Goal: Task Accomplishment & Management: Use online tool/utility

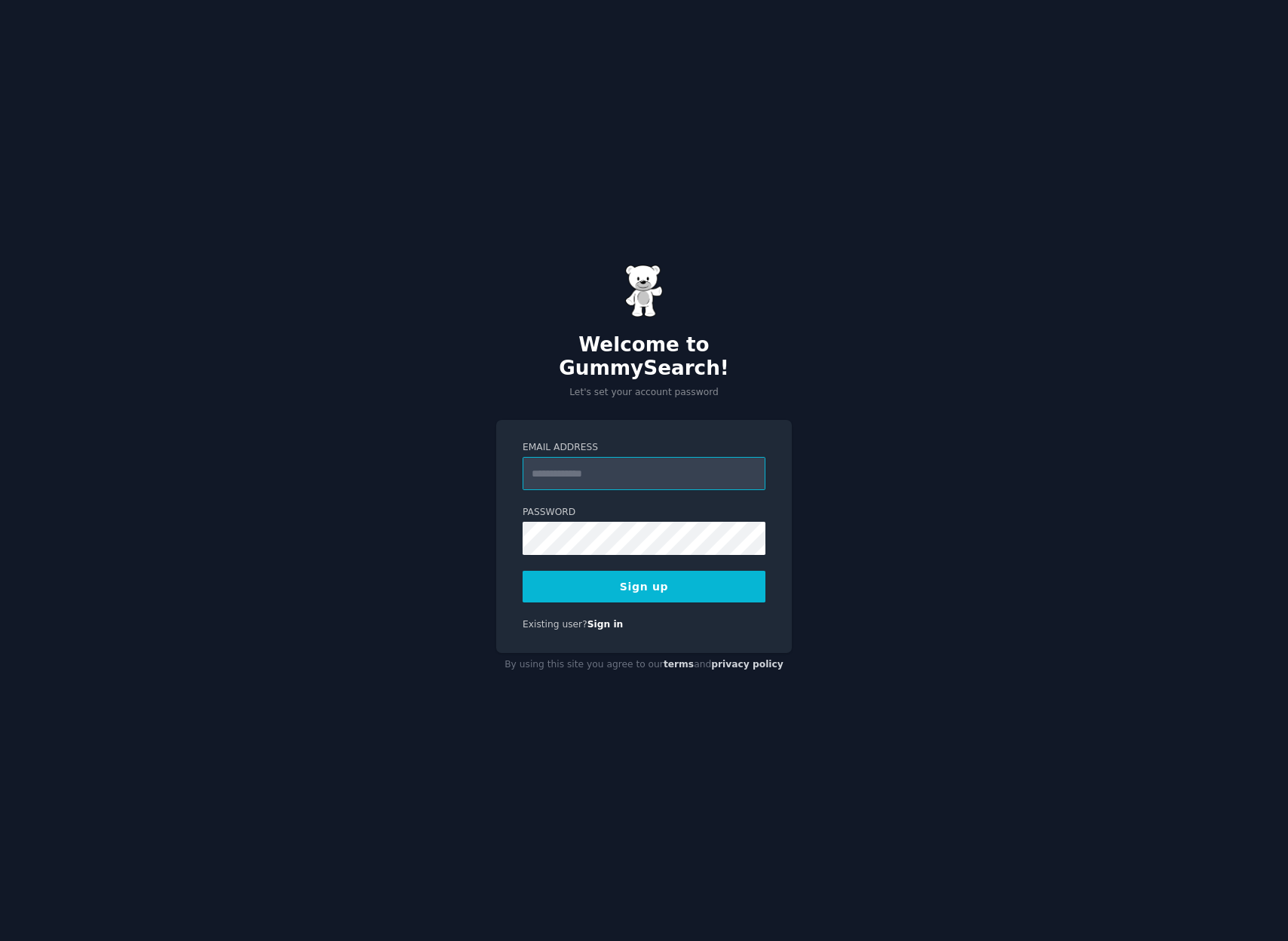
click at [706, 463] on input "Email Address" at bounding box center [644, 473] width 243 height 34
type input "**********"
click at [664, 595] on div "**********" at bounding box center [644, 536] width 296 height 233
click at [669, 583] on button "Sign up" at bounding box center [644, 586] width 243 height 32
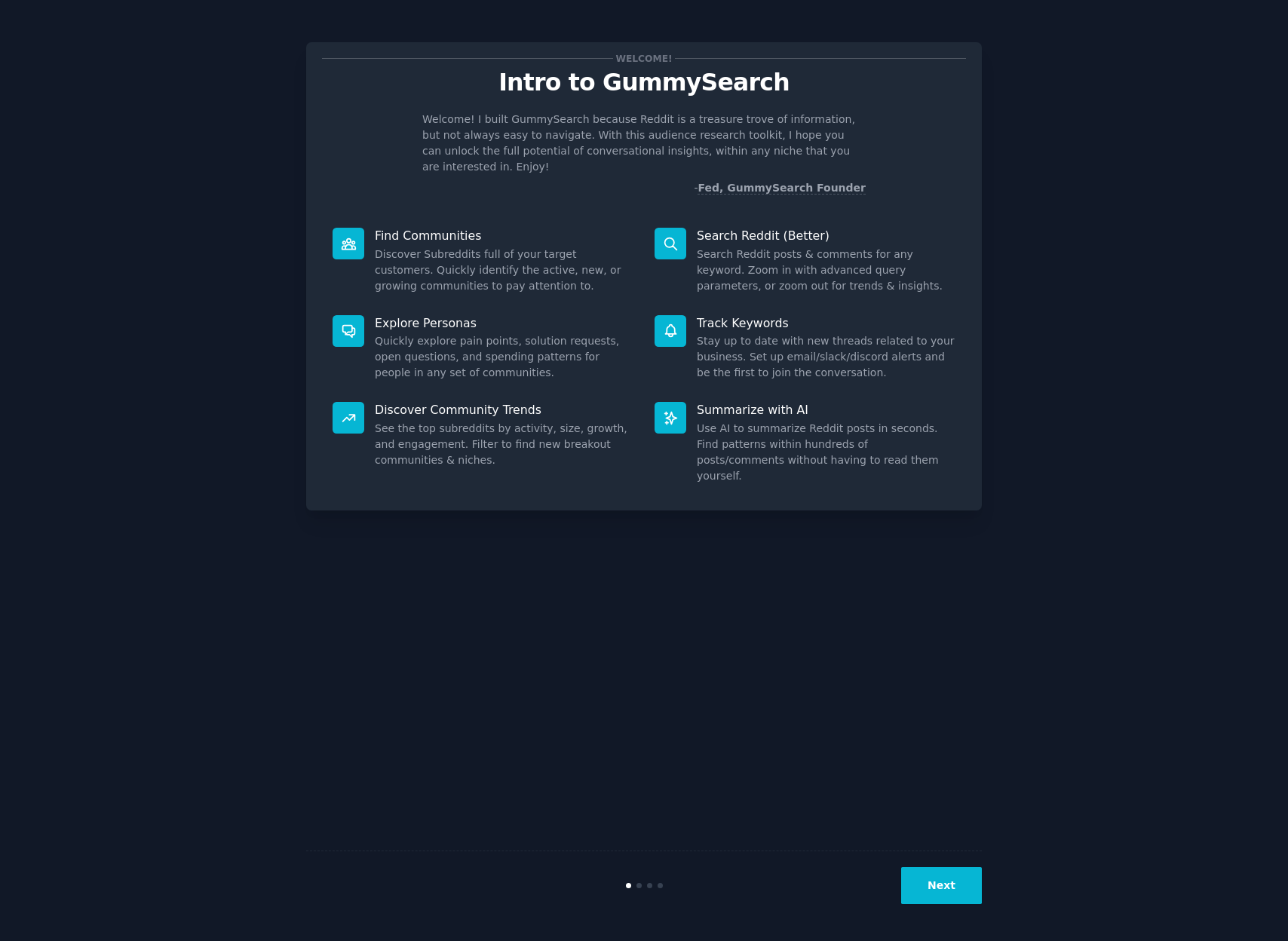
click at [951, 886] on button "Next" at bounding box center [941, 885] width 81 height 37
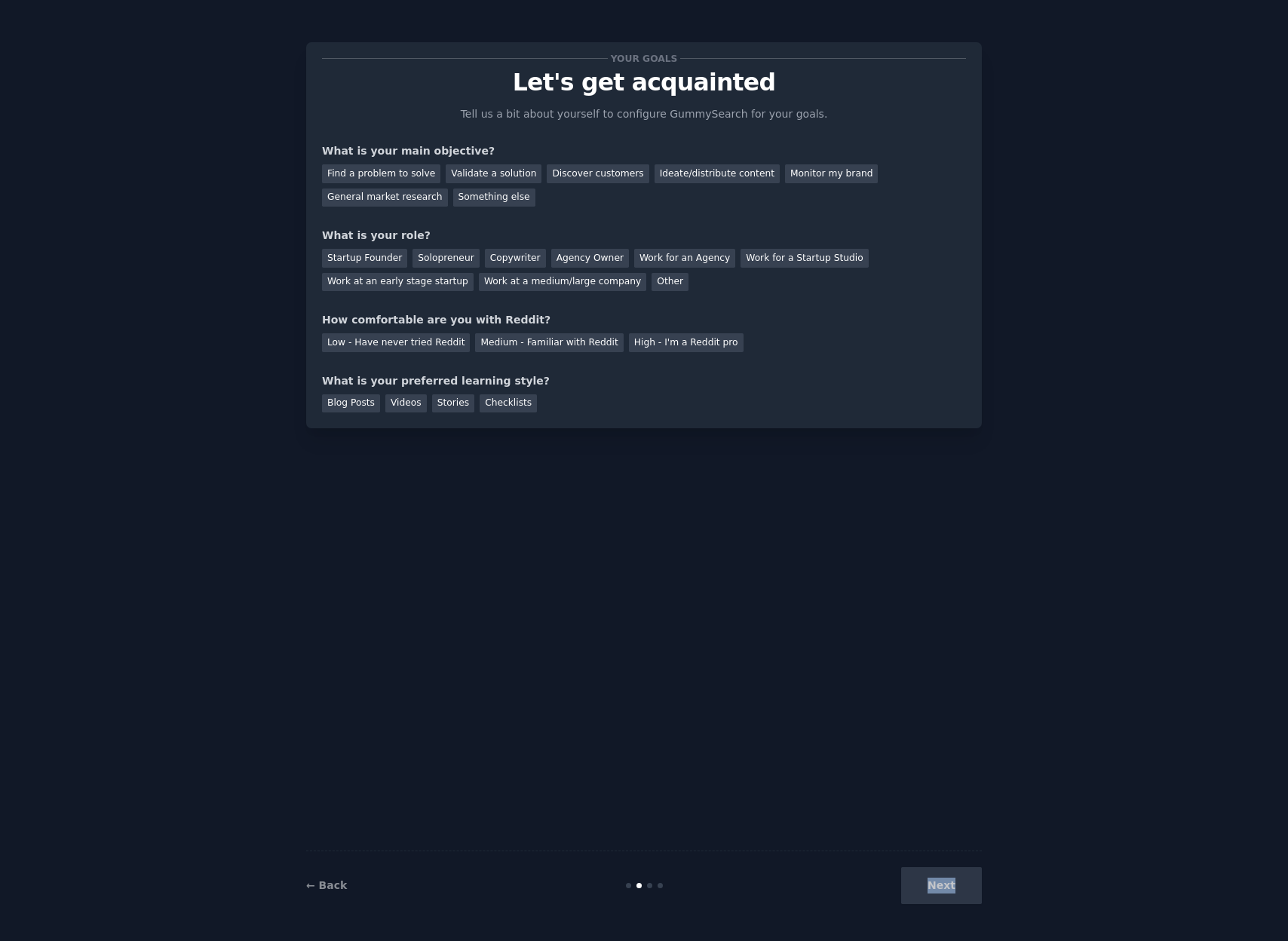
click at [951, 886] on div "Next" at bounding box center [869, 885] width 225 height 37
click at [404, 179] on div "Find a problem to solve" at bounding box center [381, 174] width 119 height 19
click at [350, 262] on div "Startup Founder" at bounding box center [364, 258] width 85 height 19
click at [453, 260] on div "Solopreneur" at bounding box center [445, 258] width 66 height 19
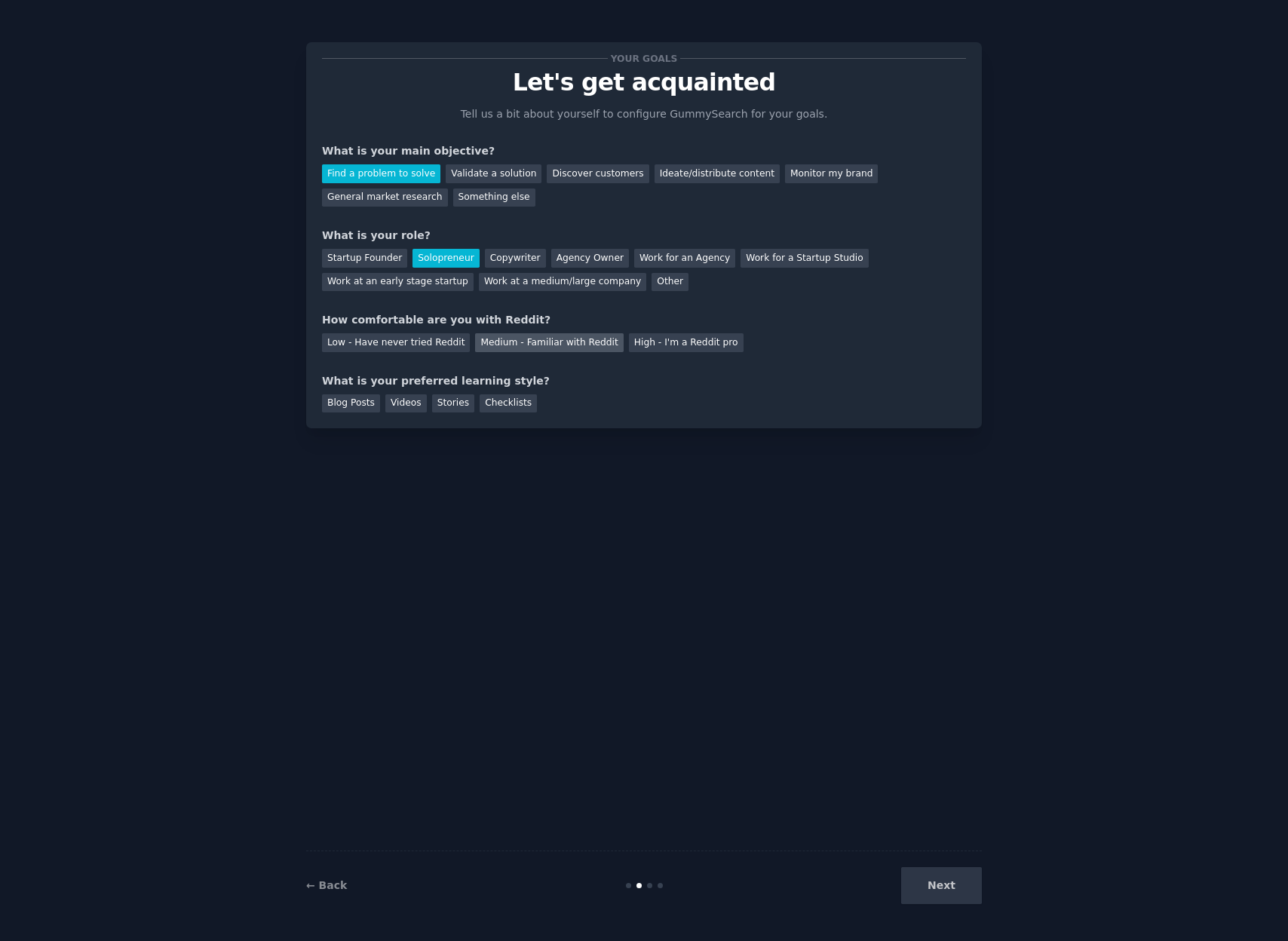
click at [531, 342] on div "Medium - Familiar with Reddit" at bounding box center [549, 342] width 147 height 19
click at [417, 346] on div "Low - Have never tried Reddit" at bounding box center [395, 342] width 147 height 19
click at [515, 343] on div "Medium - Familiar with Reddit" at bounding box center [549, 342] width 147 height 19
click at [371, 406] on div "Blog Posts" at bounding box center [350, 404] width 58 height 19
click at [965, 889] on button "Next" at bounding box center [941, 885] width 81 height 37
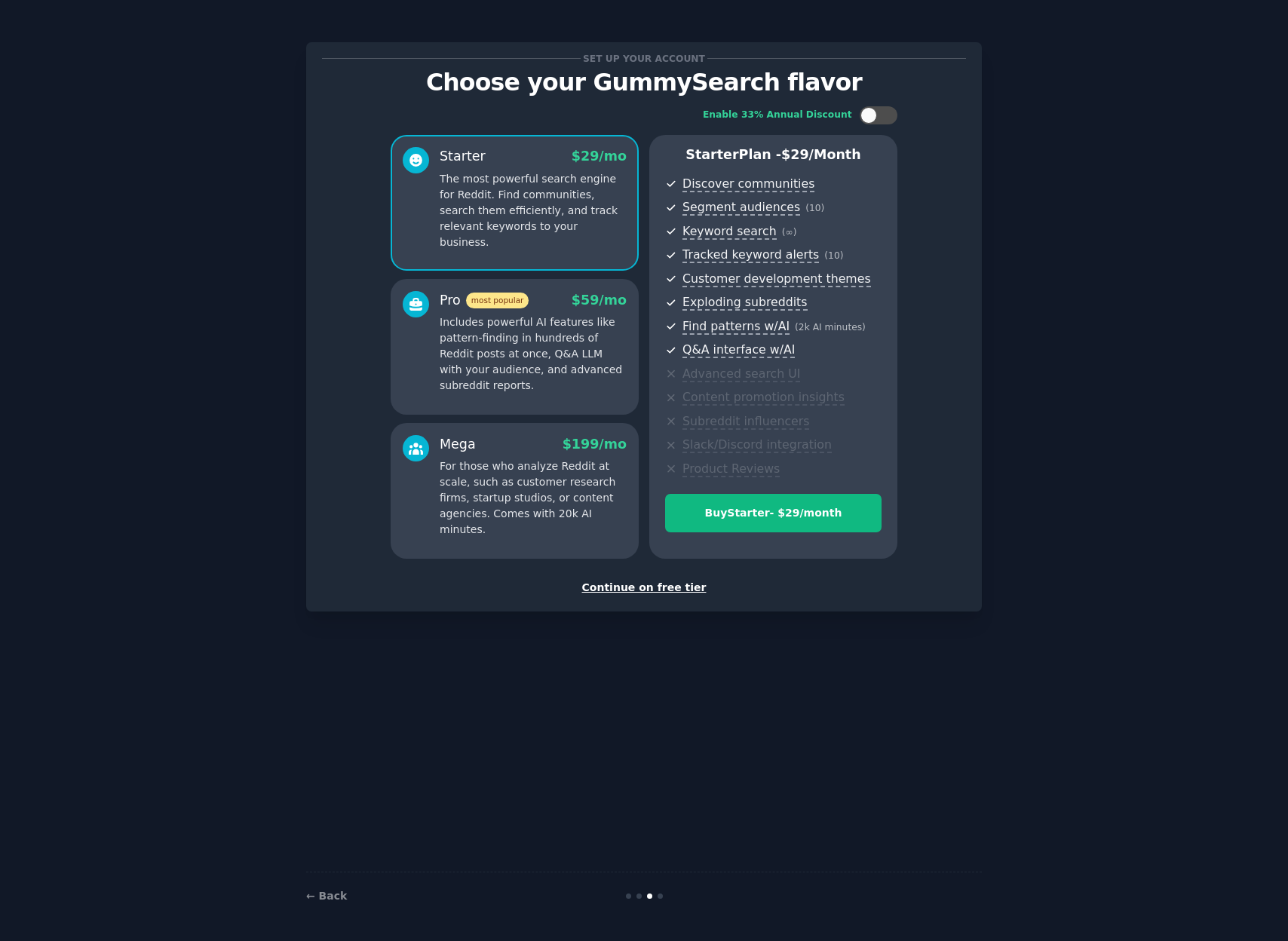
click at [525, 203] on p "The most powerful search engine for Reddit. Find communities, search them effic…" at bounding box center [533, 210] width 187 height 79
click at [645, 584] on div "Continue on free tier" at bounding box center [644, 587] width 644 height 16
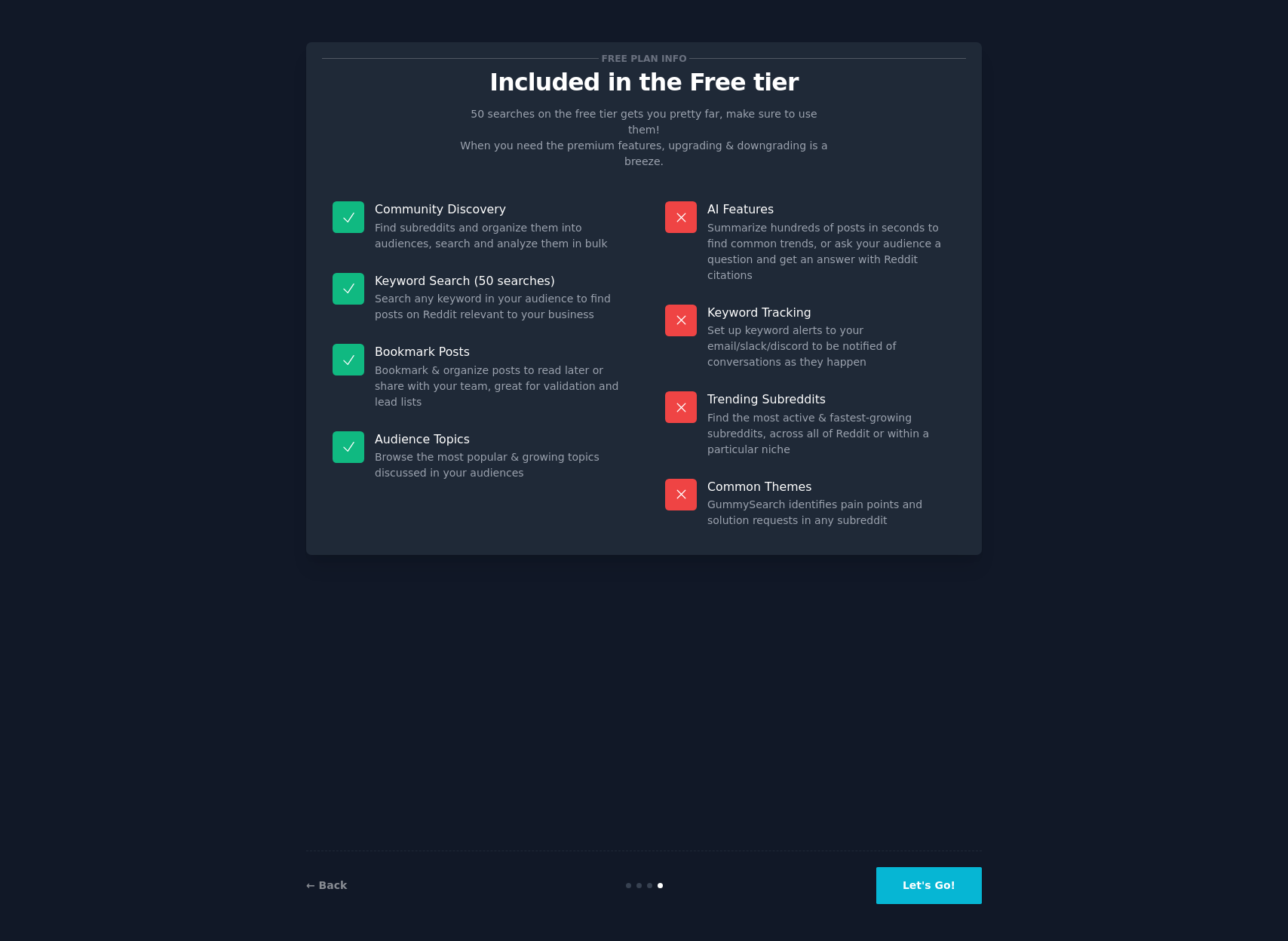
click at [965, 892] on button "Let's Go!" at bounding box center [929, 885] width 106 height 37
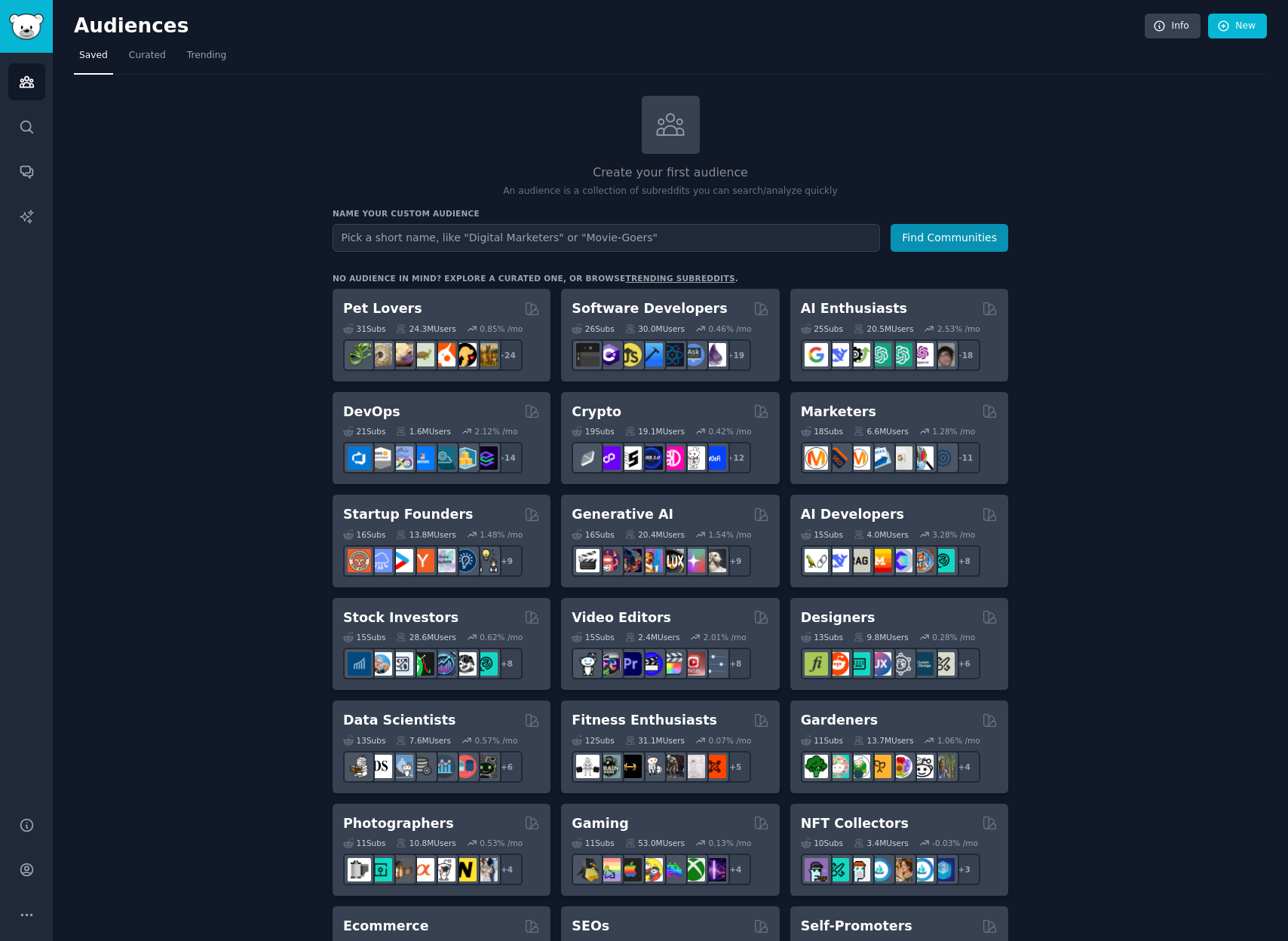
click at [382, 218] on div "Name your custom audience Audience Name Find Communities" at bounding box center [670, 229] width 676 height 43
click at [486, 232] on input "text" at bounding box center [606, 238] width 548 height 28
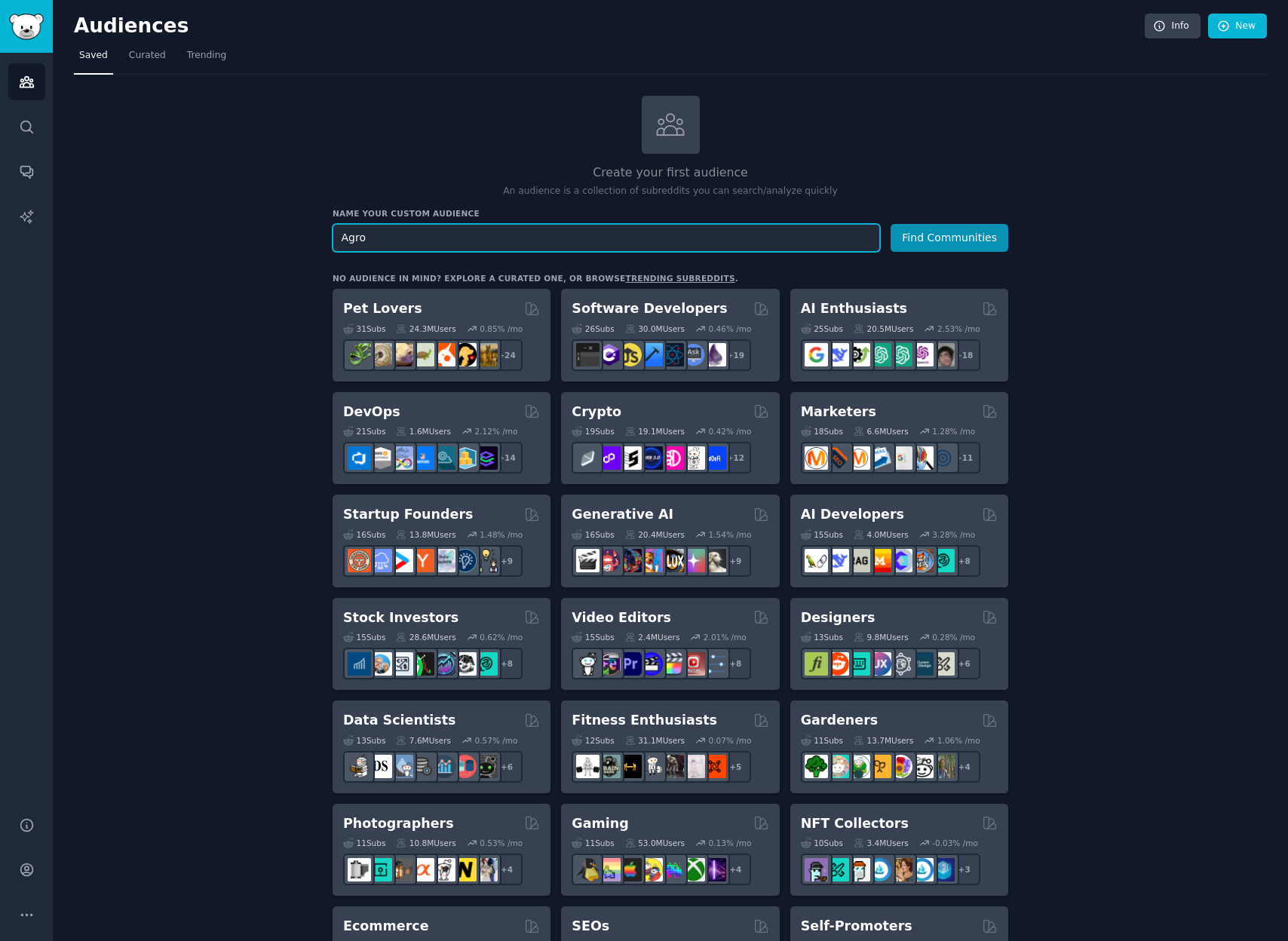
type input "Agro"
click at [891, 224] on button "Find Communities" at bounding box center [950, 238] width 118 height 28
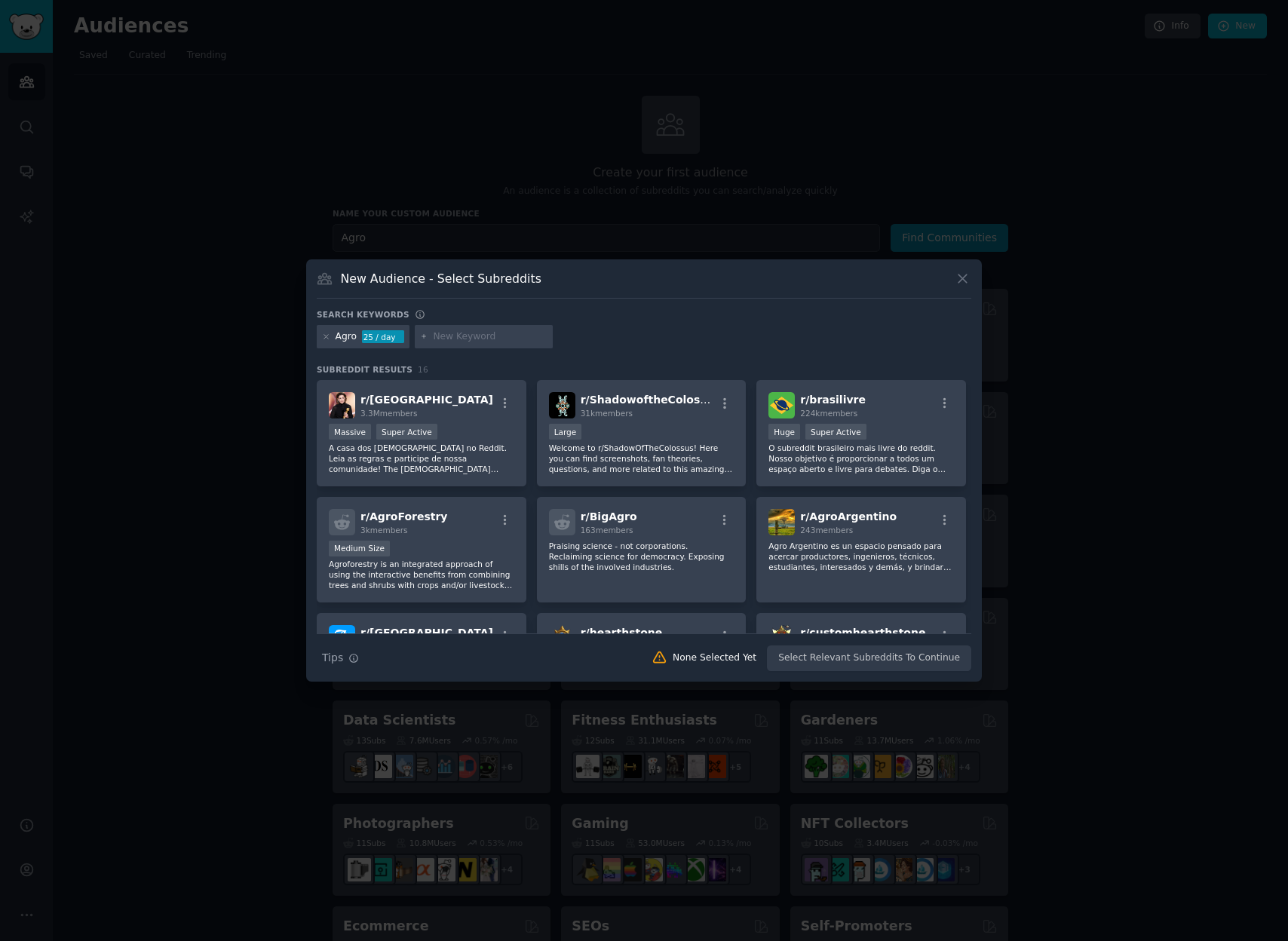
click at [965, 279] on icon at bounding box center [962, 278] width 16 height 16
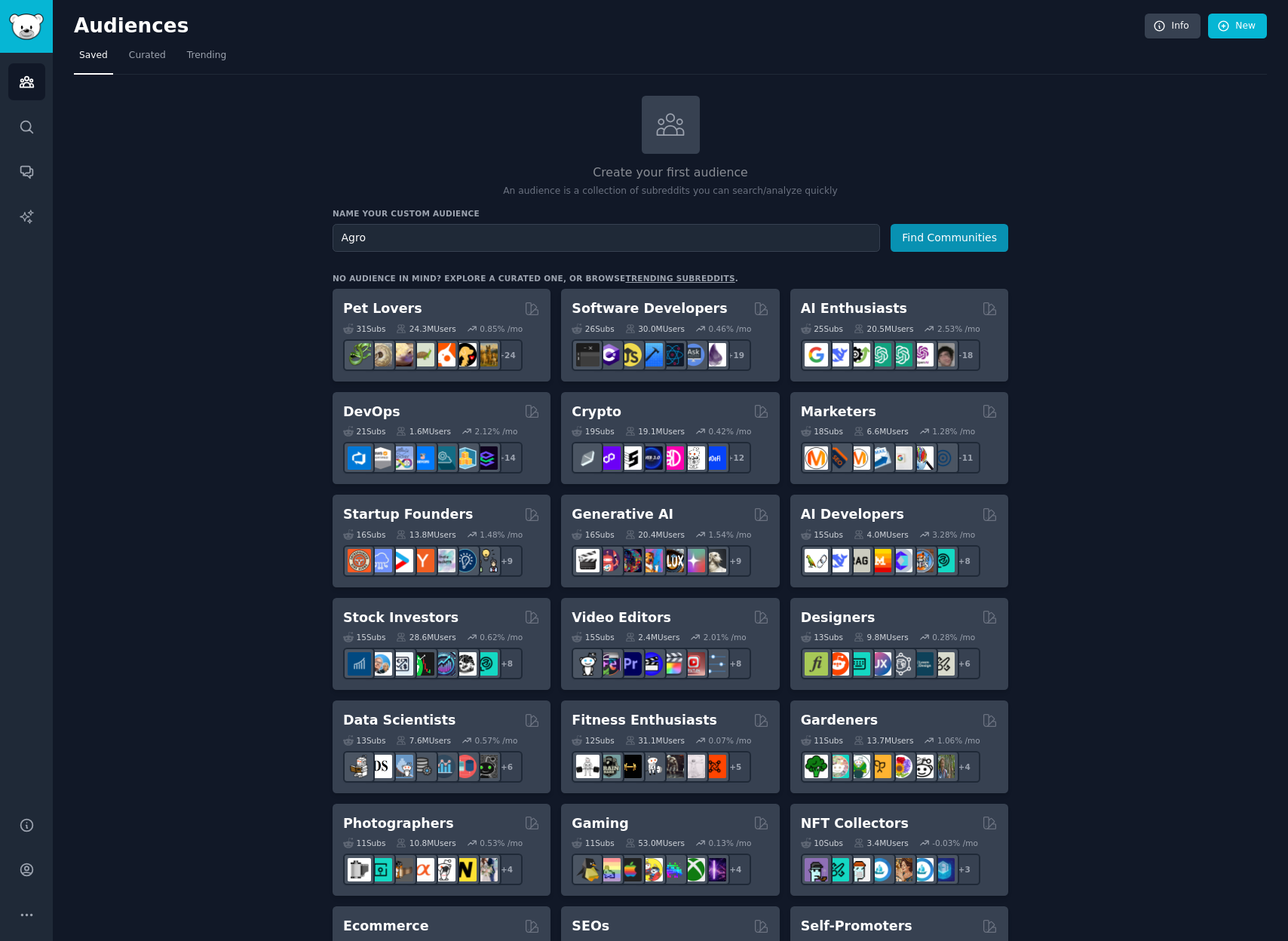
click at [634, 219] on div "Name your custom audience Audience Name Agro Find Communities" at bounding box center [670, 229] width 676 height 43
click at [637, 224] on input "Agro" at bounding box center [606, 238] width 548 height 28
type input "C"
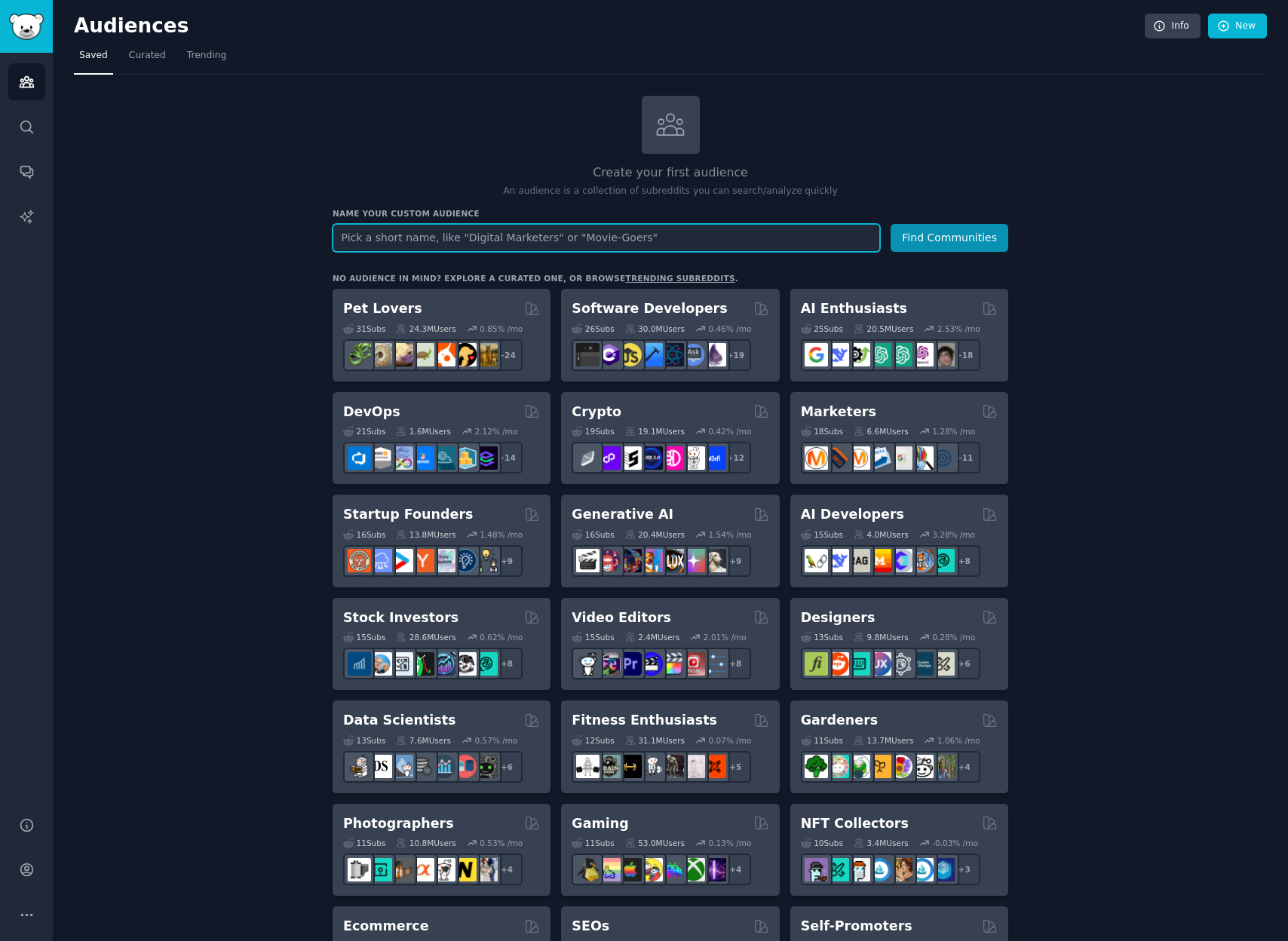
type input "C"
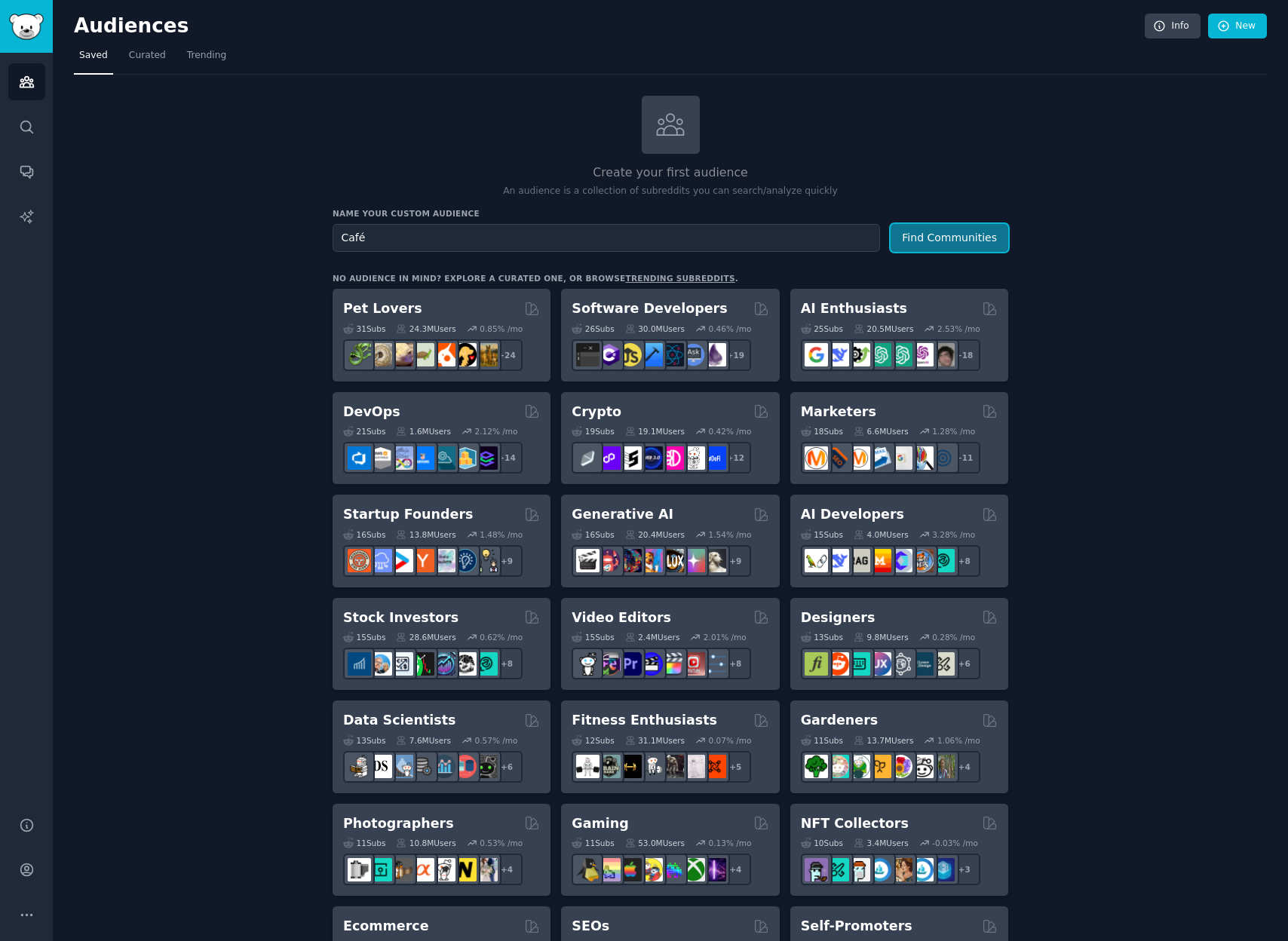
click at [910, 238] on button "Find Communities" at bounding box center [950, 238] width 118 height 28
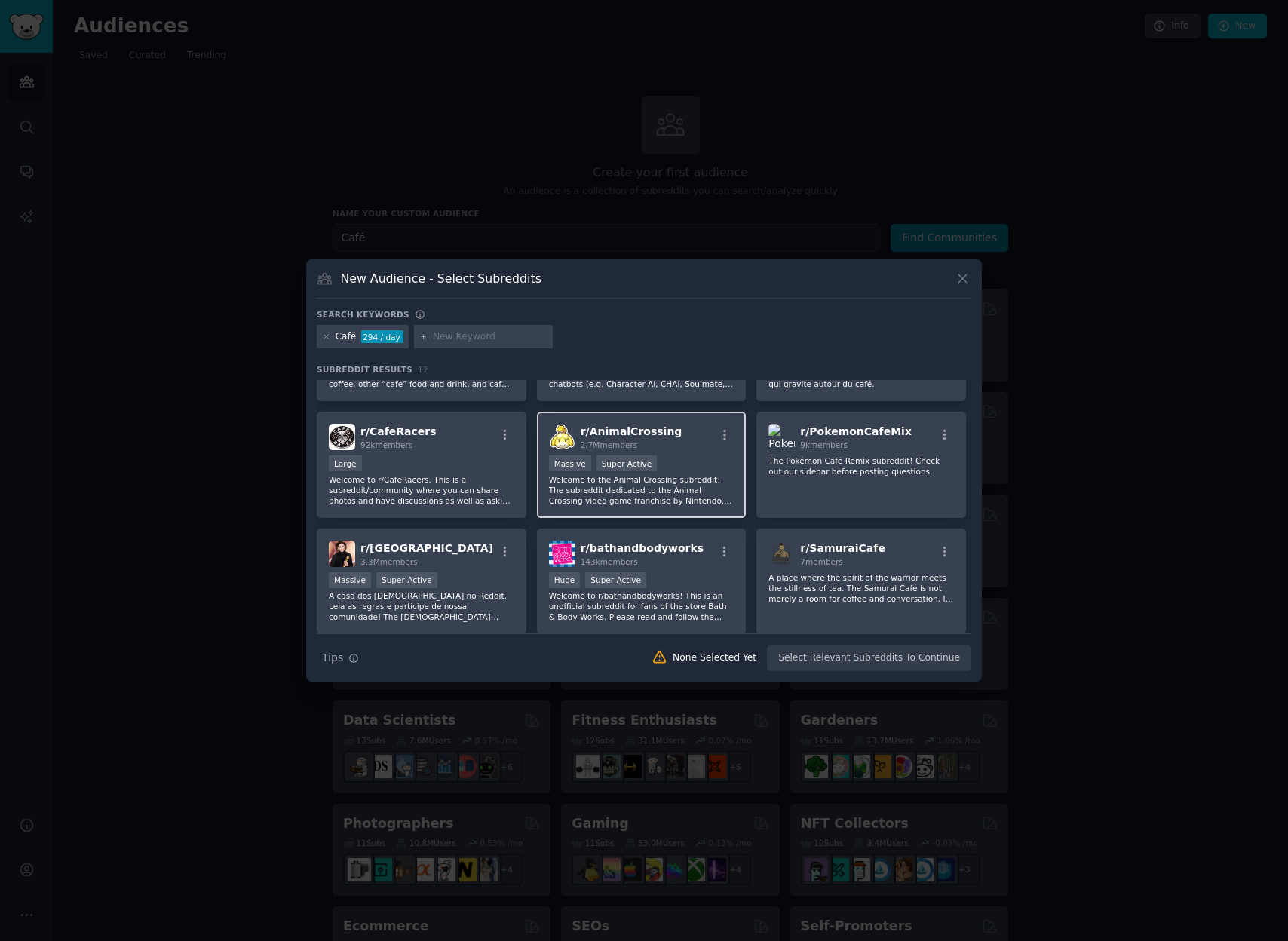
scroll to position [215, 0]
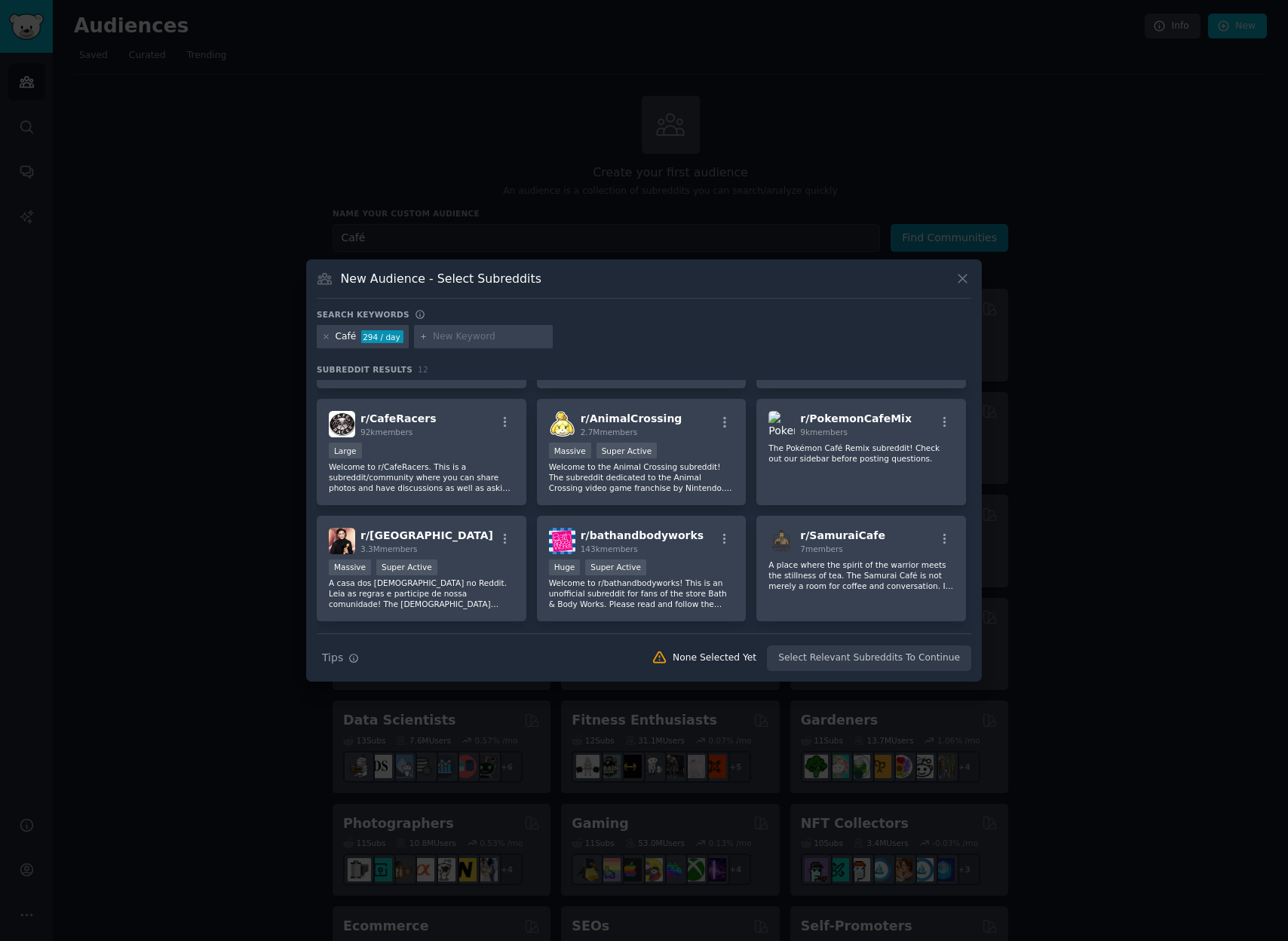
click at [959, 270] on button at bounding box center [962, 278] width 17 height 17
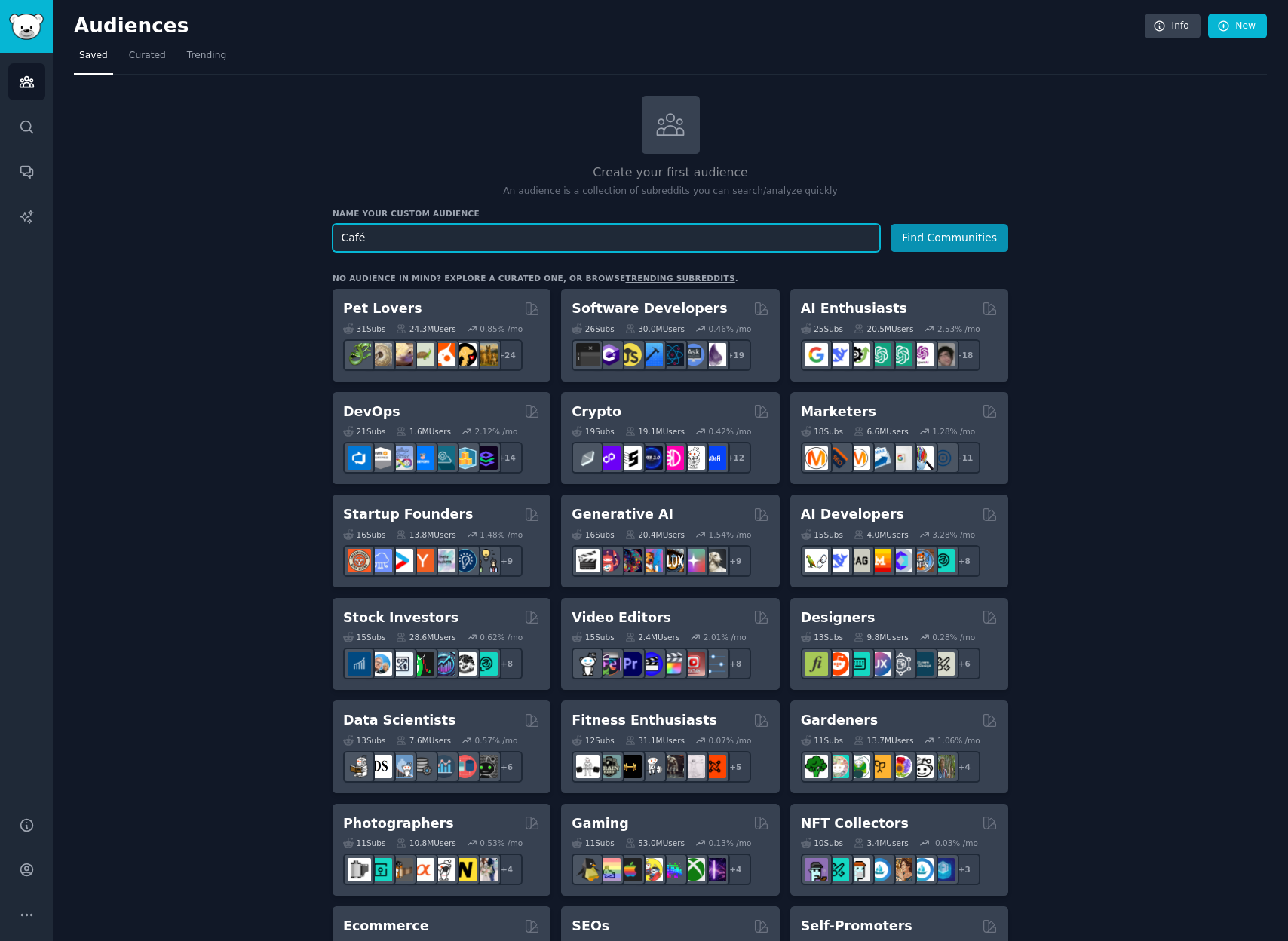
click at [483, 241] on input "Café" at bounding box center [606, 238] width 548 height 28
type input "FacebookADS"
click at [891, 224] on button "Find Communities" at bounding box center [950, 238] width 118 height 28
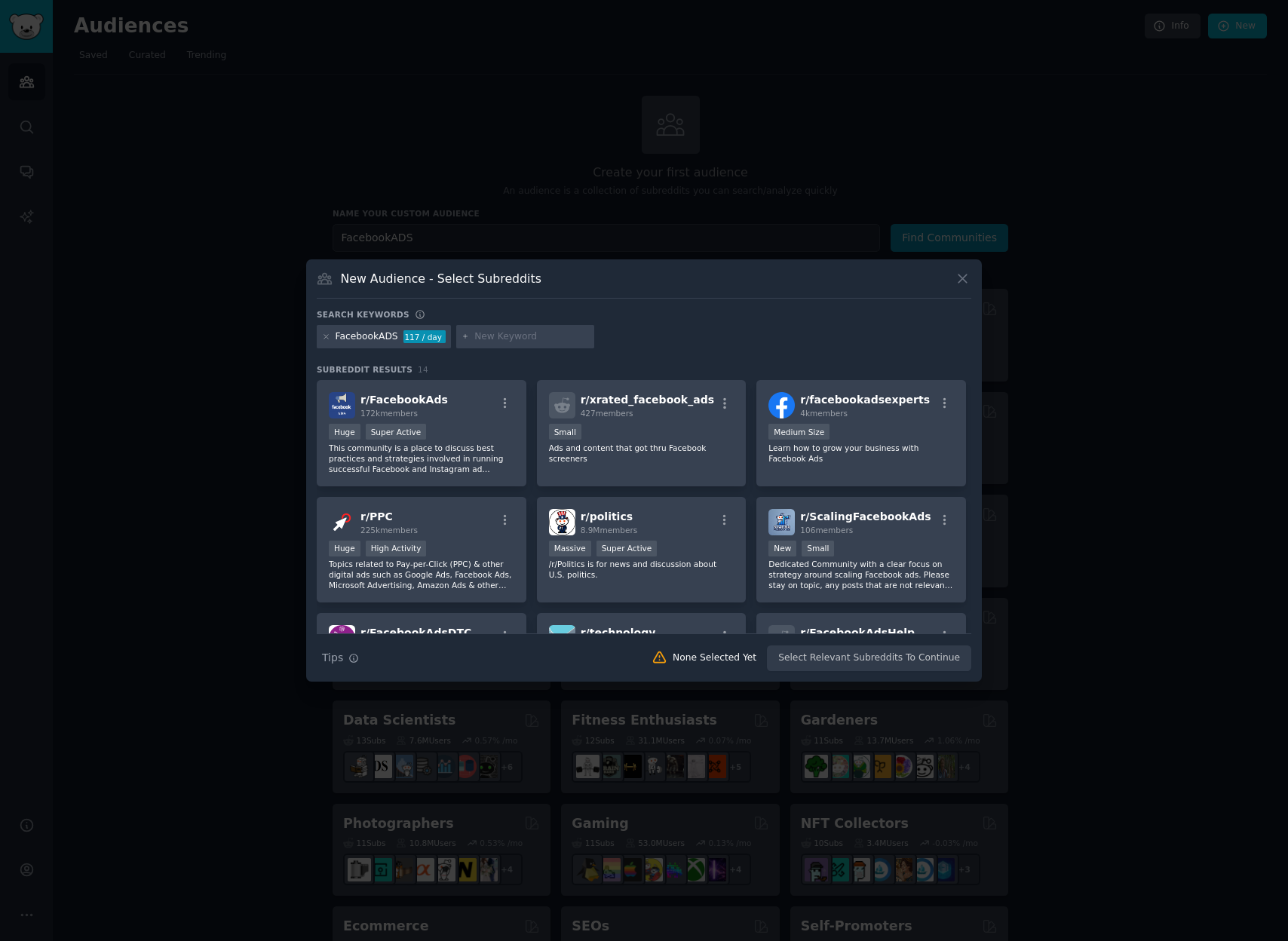
click at [429, 424] on div "Huge Super Active" at bounding box center [421, 433] width 186 height 19
click at [903, 663] on button "Create Audience" at bounding box center [922, 658] width 100 height 25
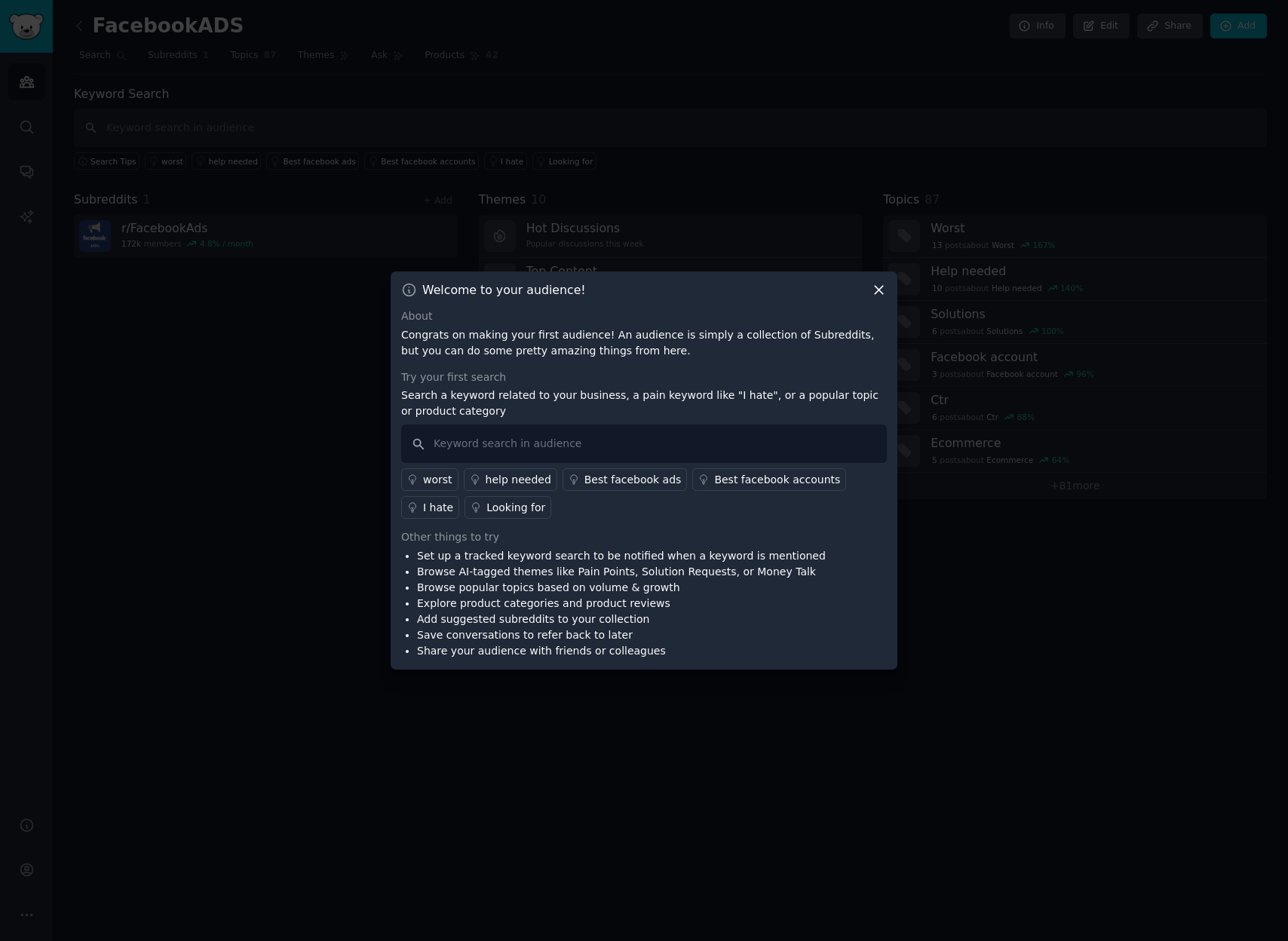
click at [526, 473] on div "help needed" at bounding box center [518, 479] width 66 height 16
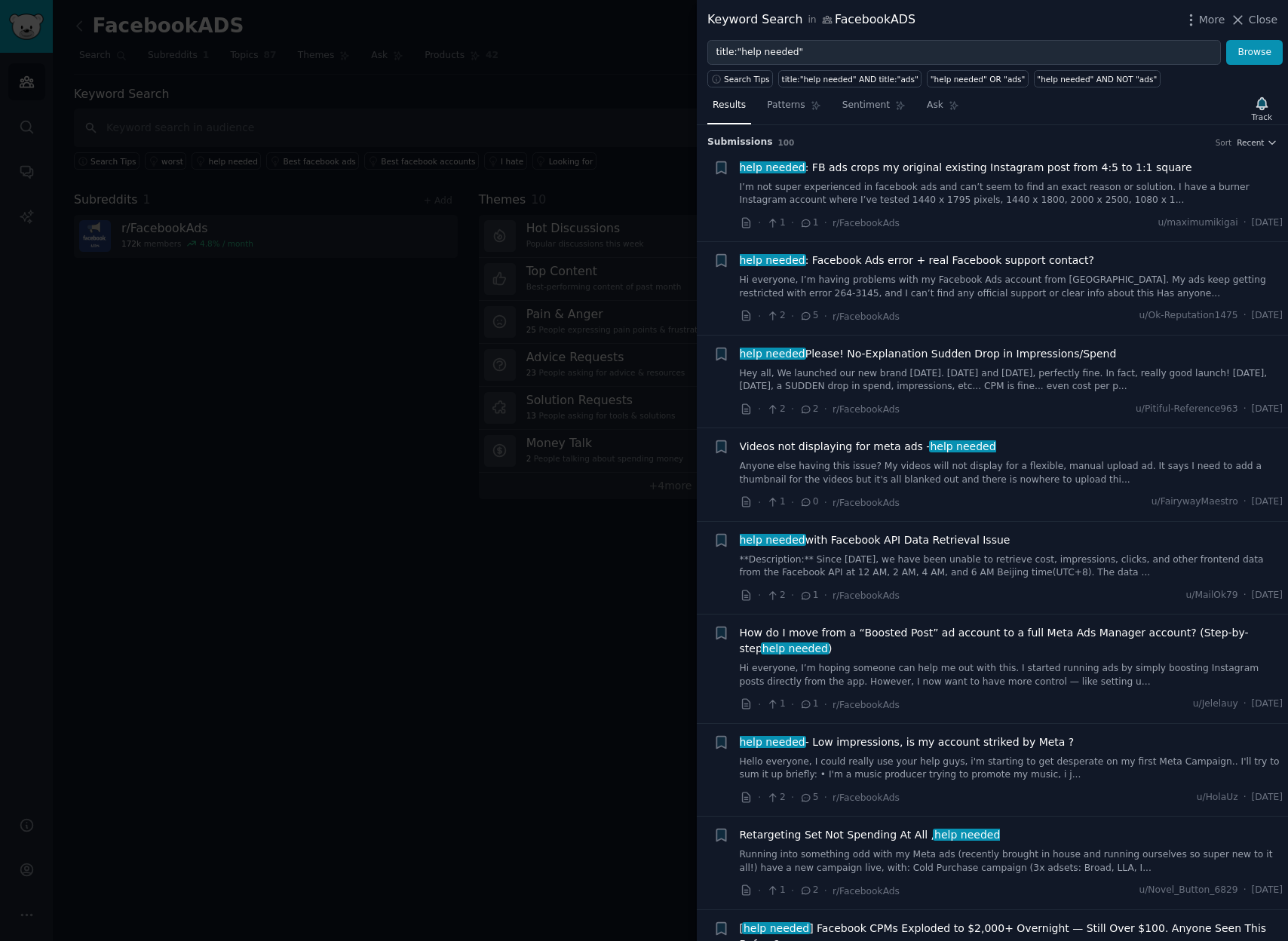
click at [527, 471] on div at bounding box center [644, 470] width 1288 height 941
